Goal: Transaction & Acquisition: Purchase product/service

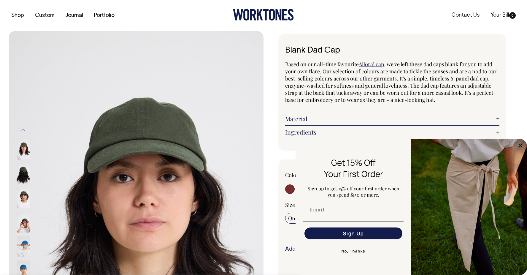
select select "Olive"
click at [517, 147] on icon "Close dialog" at bounding box center [520, 145] width 7 height 7
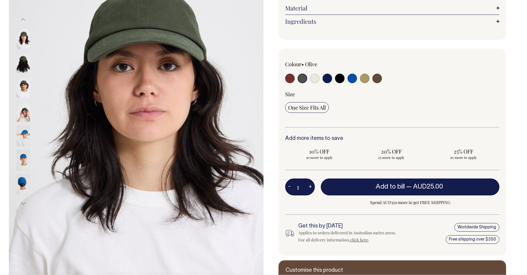
scroll to position [111, 0]
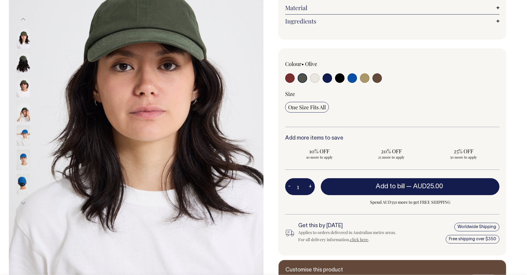
click at [290, 77] on input "radio" at bounding box center [289, 77] width 9 height 9
radio input "true"
select select "Burgundy"
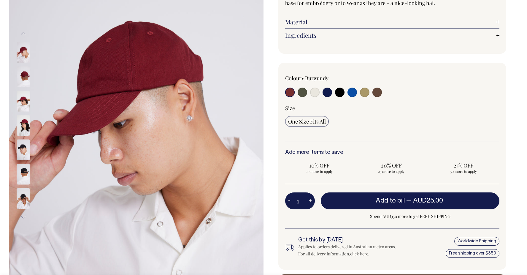
click at [301, 90] on input "radio" at bounding box center [302, 92] width 9 height 9
radio input "true"
select select "Olive"
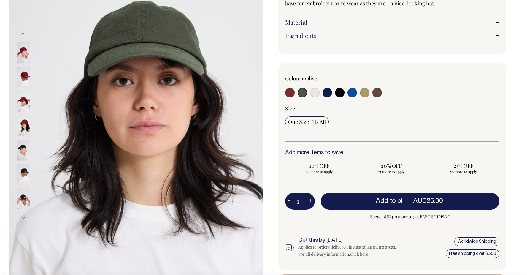
scroll to position [96, 0]
click at [325, 94] on input "radio" at bounding box center [327, 92] width 9 height 9
radio input "true"
select select "Dark Navy"
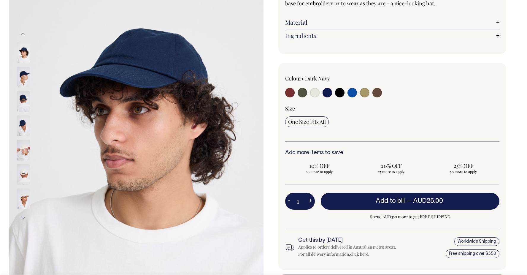
drag, startPoint x: 325, startPoint y: 94, endPoint x: 381, endPoint y: 94, distance: 56.7
click at [371, 94] on div at bounding box center [328, 93] width 86 height 11
click at [378, 93] on input "radio" at bounding box center [376, 92] width 9 height 9
radio input "true"
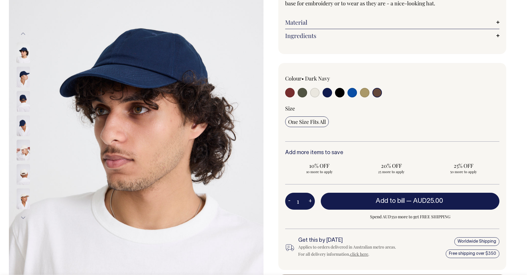
select select "Espresso"
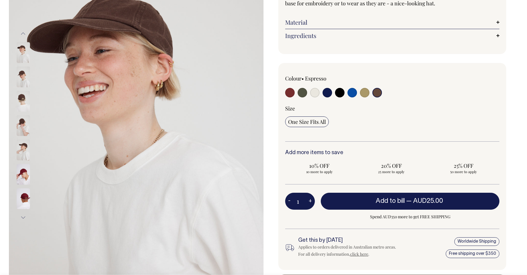
click at [378, 93] on input "radio" at bounding box center [376, 92] width 9 height 9
click at [334, 94] on div at bounding box center [328, 93] width 86 height 11
click at [326, 93] on input "radio" at bounding box center [327, 92] width 9 height 9
radio input "true"
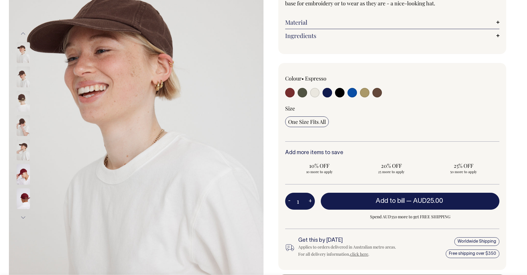
select select "Dark Navy"
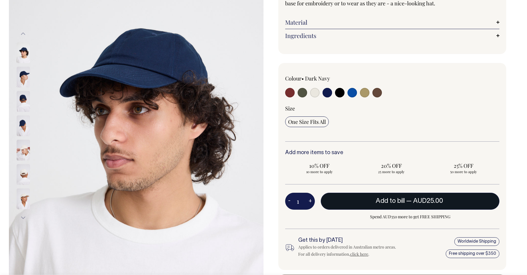
click at [344, 202] on button "Add to bill — AUD25.00" at bounding box center [410, 201] width 179 height 17
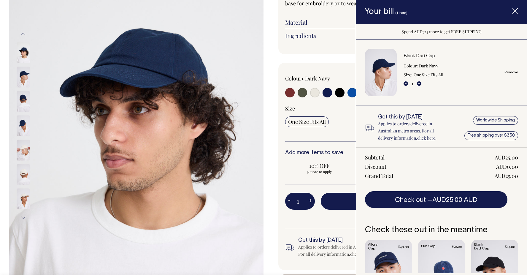
click at [514, 10] on line "Item added to your cart" at bounding box center [515, 11] width 5 height 5
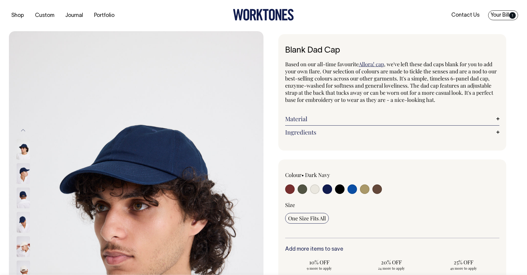
click at [495, 15] on link "Your Bill 1" at bounding box center [503, 15] width 30 height 10
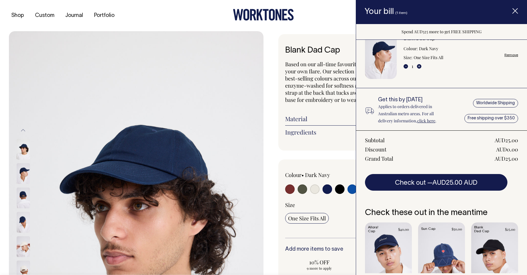
scroll to position [46, 0]
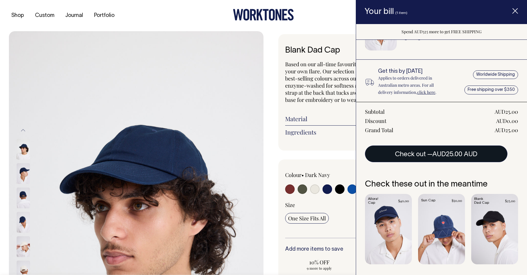
click at [428, 150] on button "Check out — AUD25.00 AUD" at bounding box center [436, 153] width 142 height 17
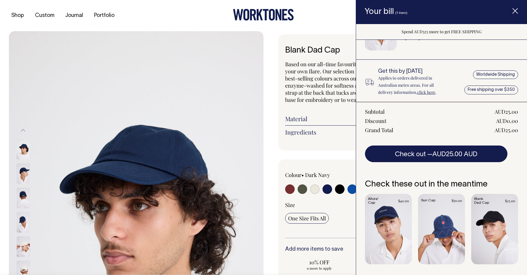
click at [24, 201] on img at bounding box center [23, 197] width 13 height 21
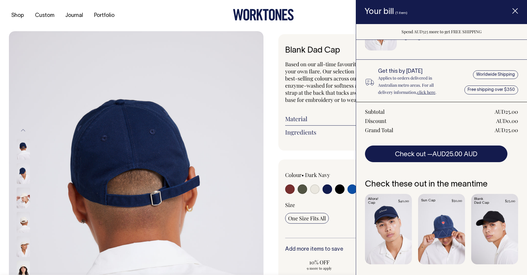
click at [191, 125] on img at bounding box center [136, 222] width 255 height 382
click at [22, 174] on img at bounding box center [23, 173] width 13 height 21
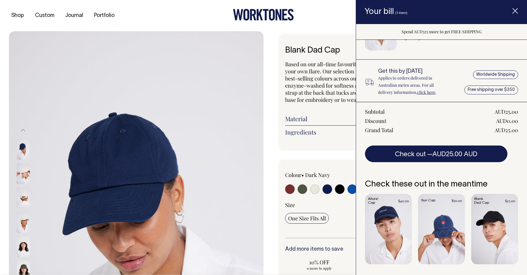
click at [515, 6] on span "Item added to your cart" at bounding box center [515, 11] width 24 height 25
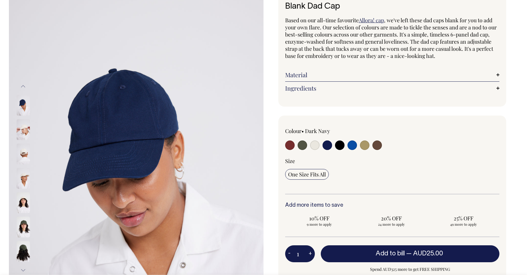
scroll to position [44, 0]
click at [22, 226] on img at bounding box center [23, 226] width 13 height 21
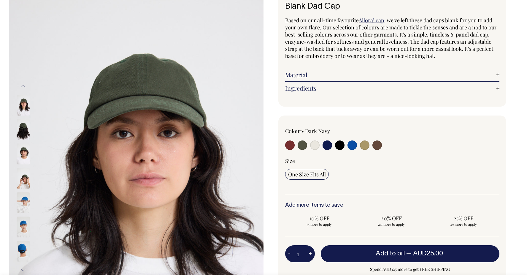
click at [26, 217] on img at bounding box center [23, 226] width 13 height 21
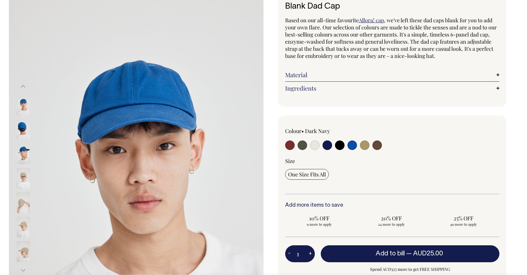
click at [26, 178] on img at bounding box center [23, 178] width 13 height 21
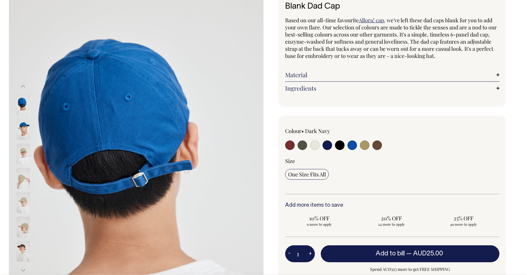
click at [328, 144] on input "radio" at bounding box center [327, 144] width 9 height 9
